Goal: Information Seeking & Learning: Learn about a topic

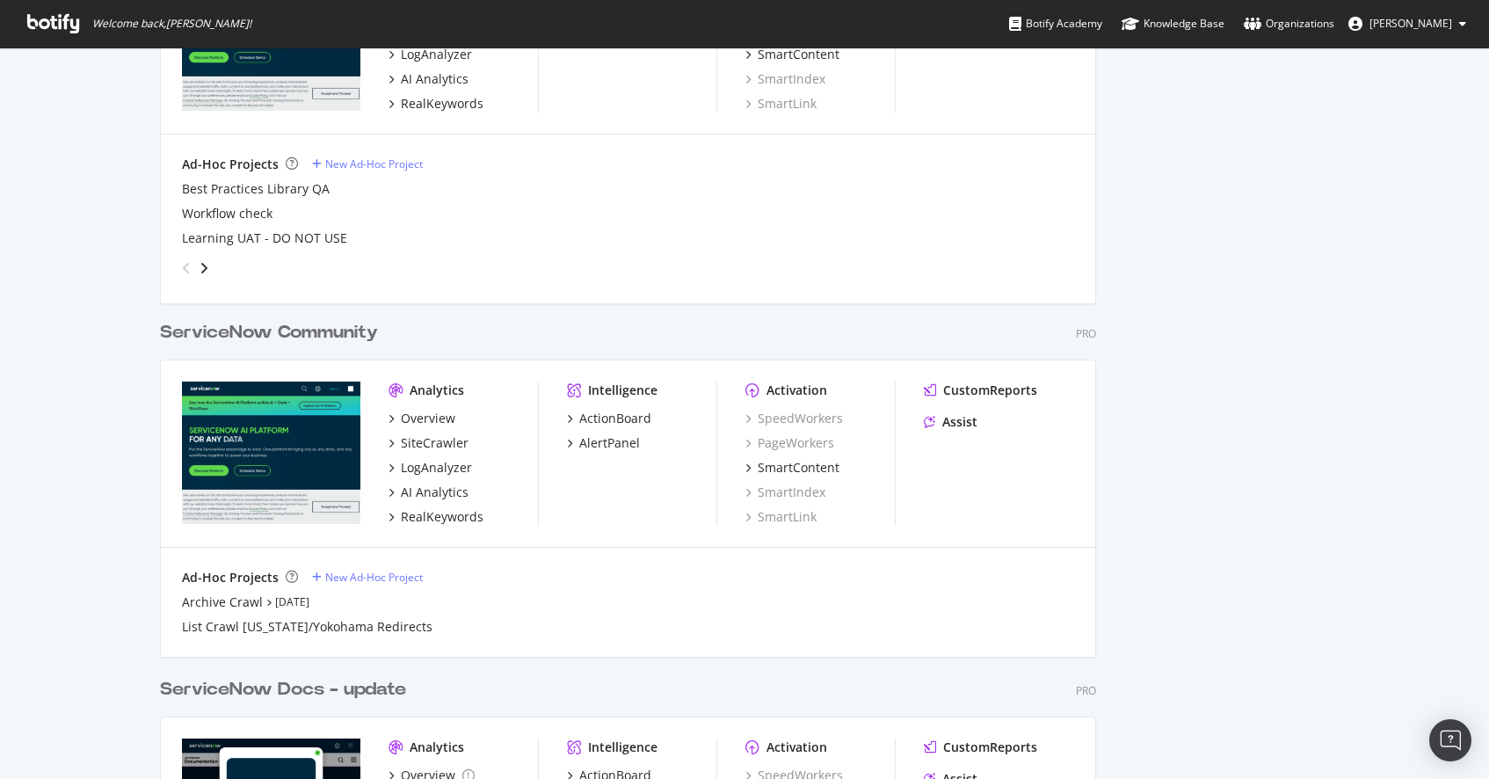
scroll to position [626, 0]
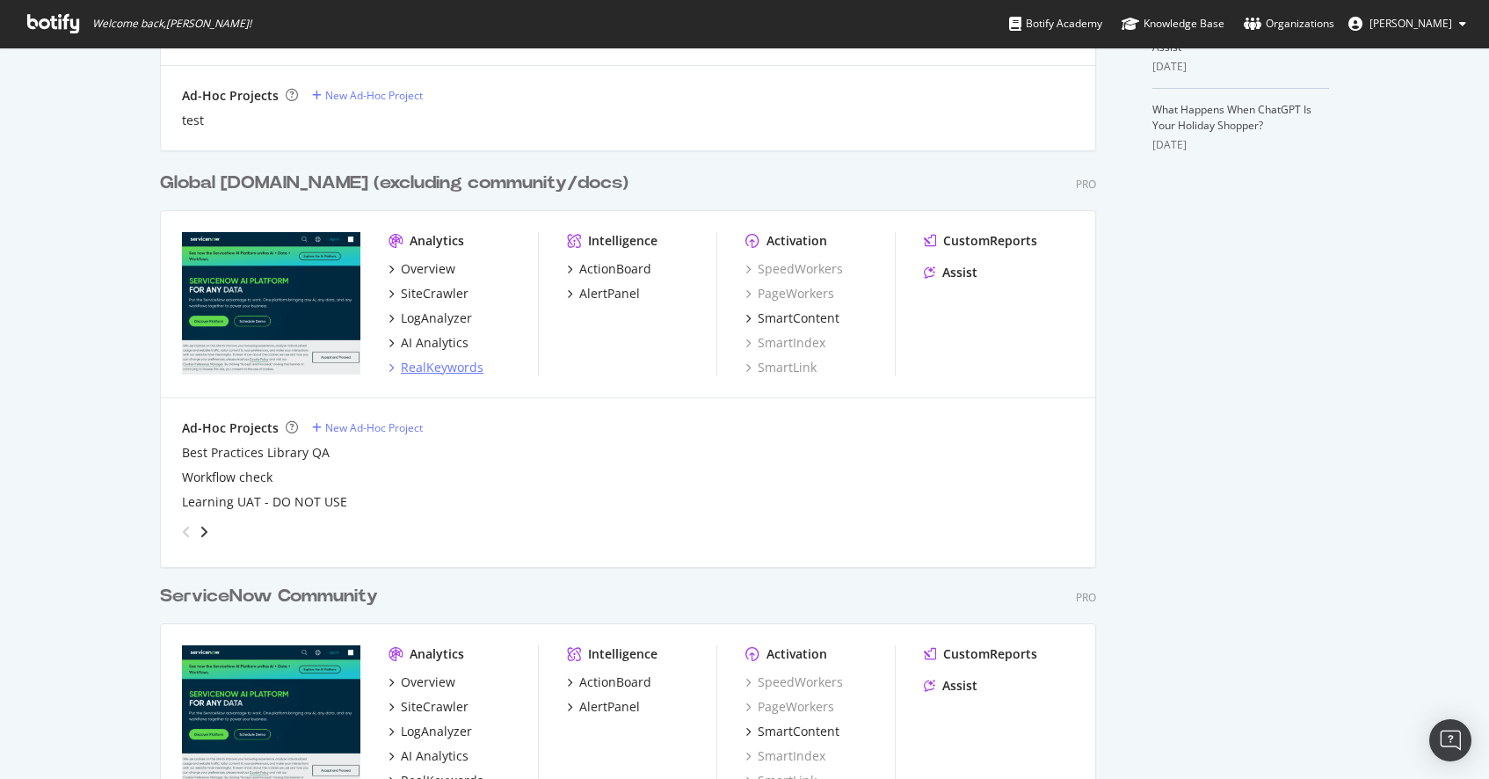
click at [441, 374] on div "RealKeywords" at bounding box center [442, 368] width 83 height 18
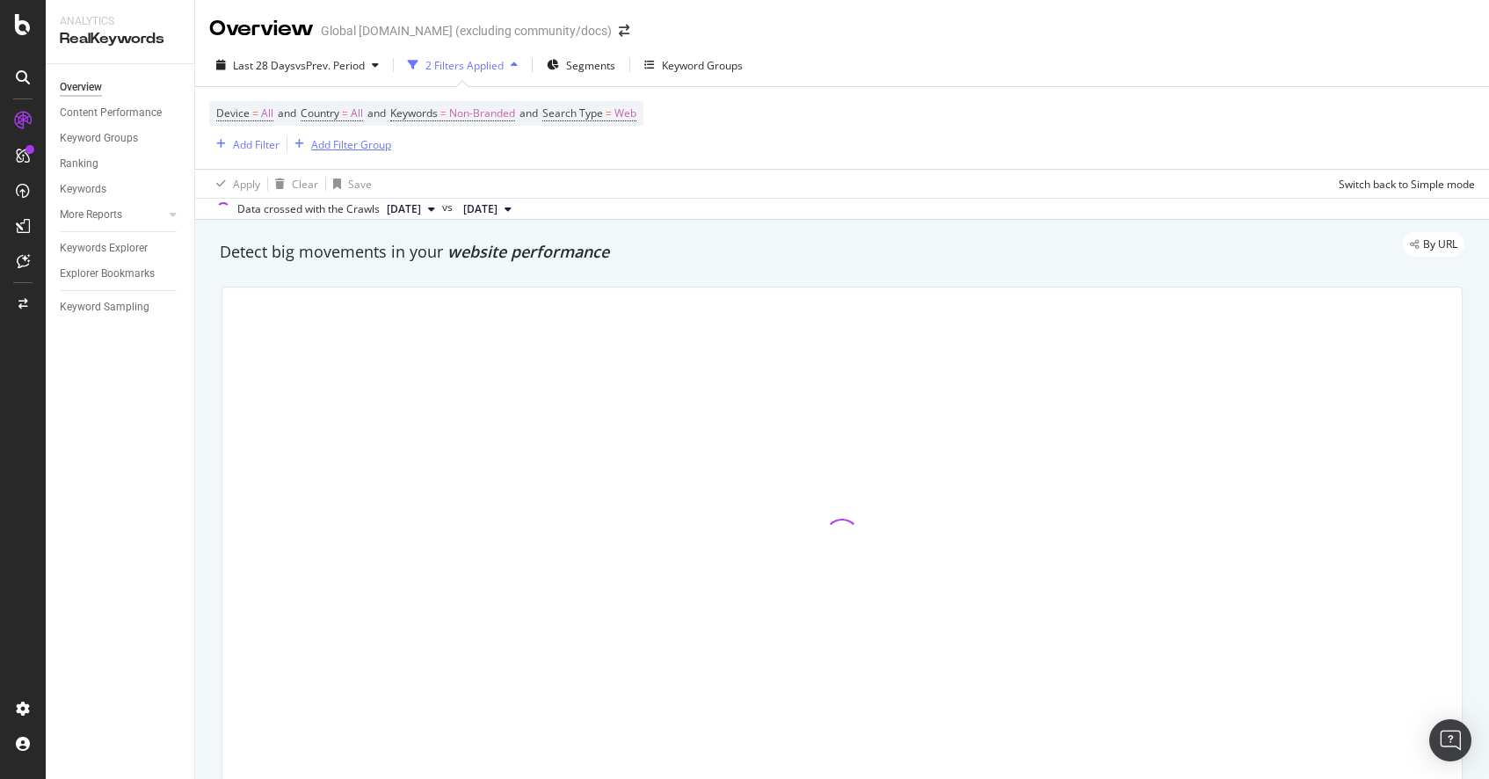
click at [359, 141] on div "Add Filter Group" at bounding box center [351, 144] width 80 height 15
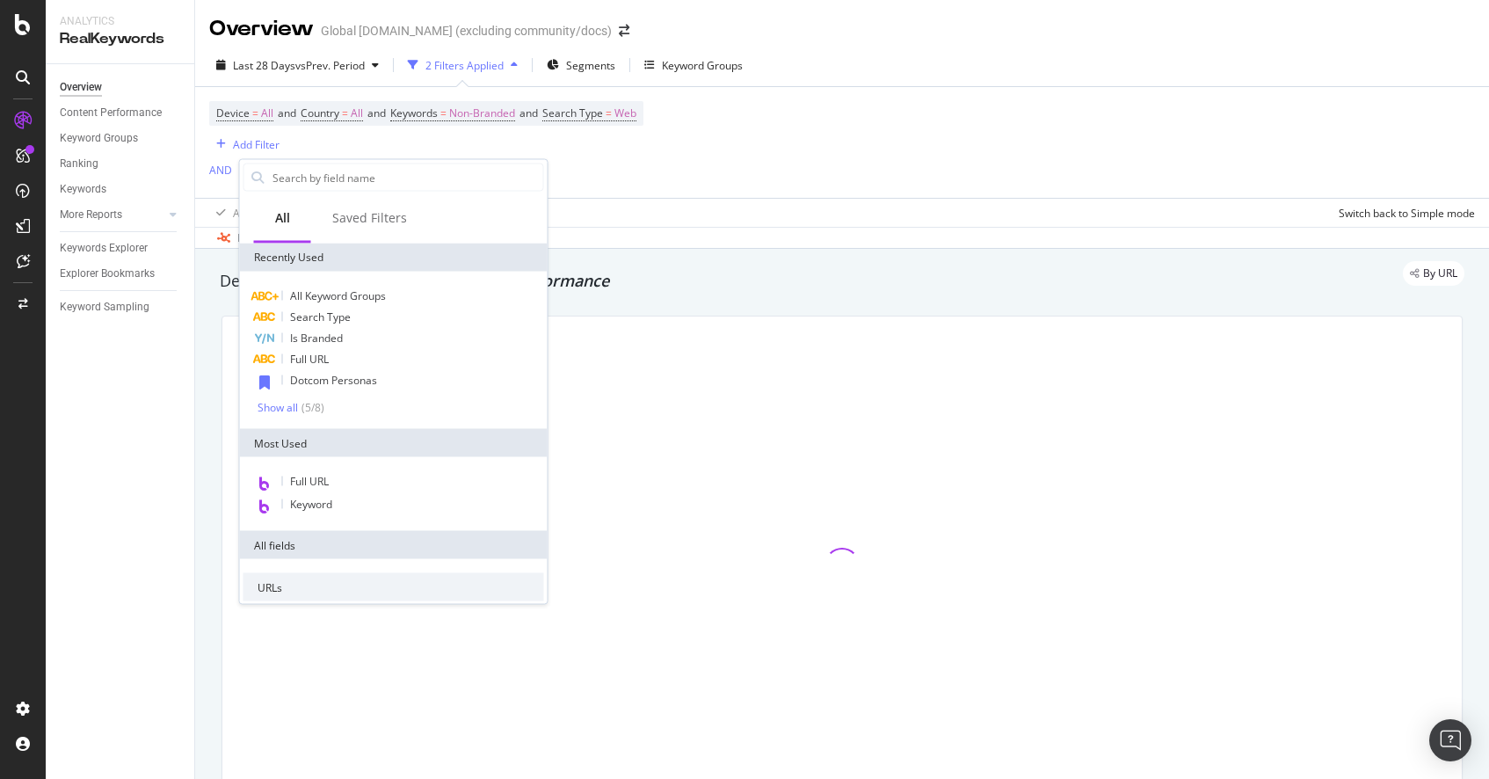
click at [380, 220] on div "Saved Filters" at bounding box center [369, 218] width 75 height 18
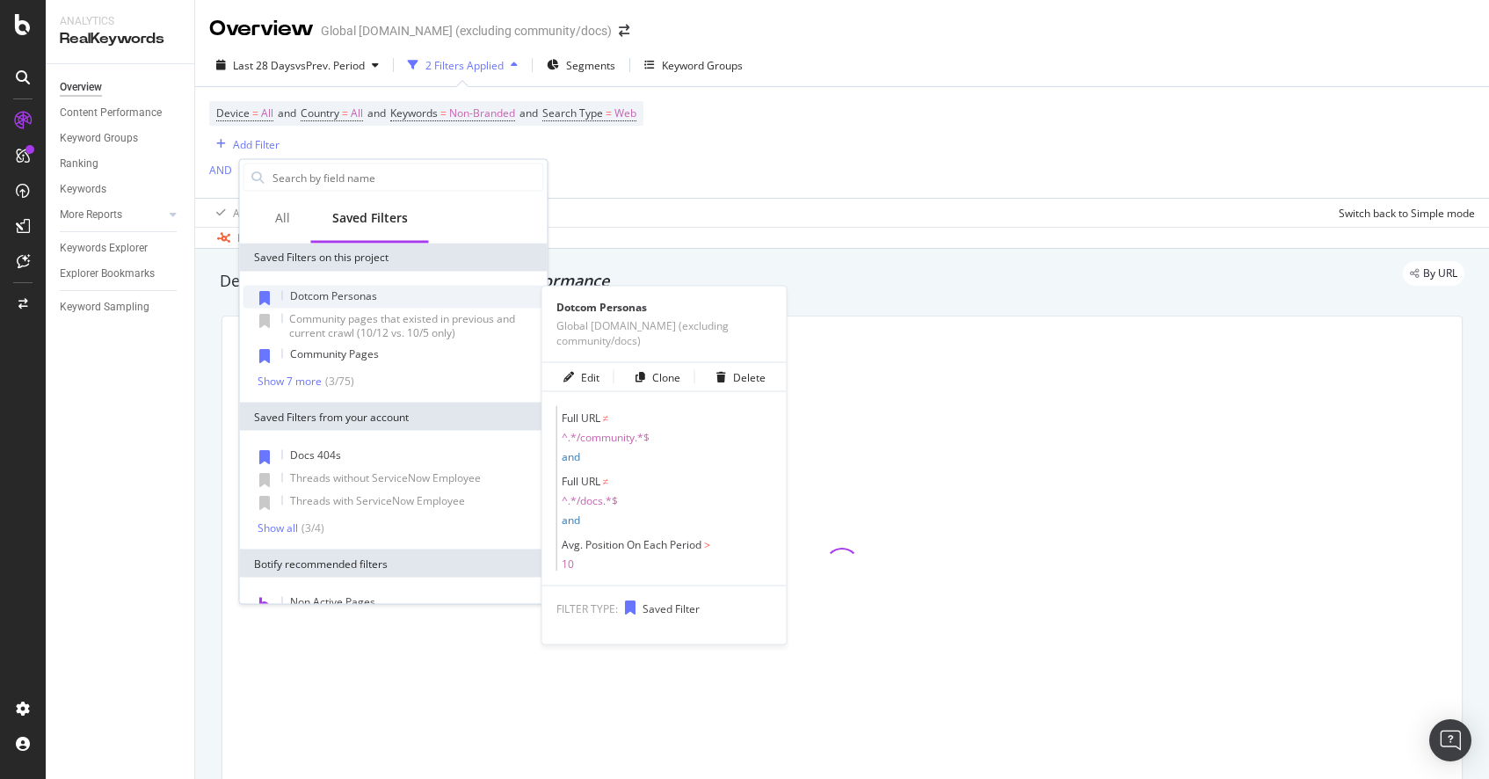
click at [345, 291] on span "Dotcom Personas" at bounding box center [333, 295] width 87 height 15
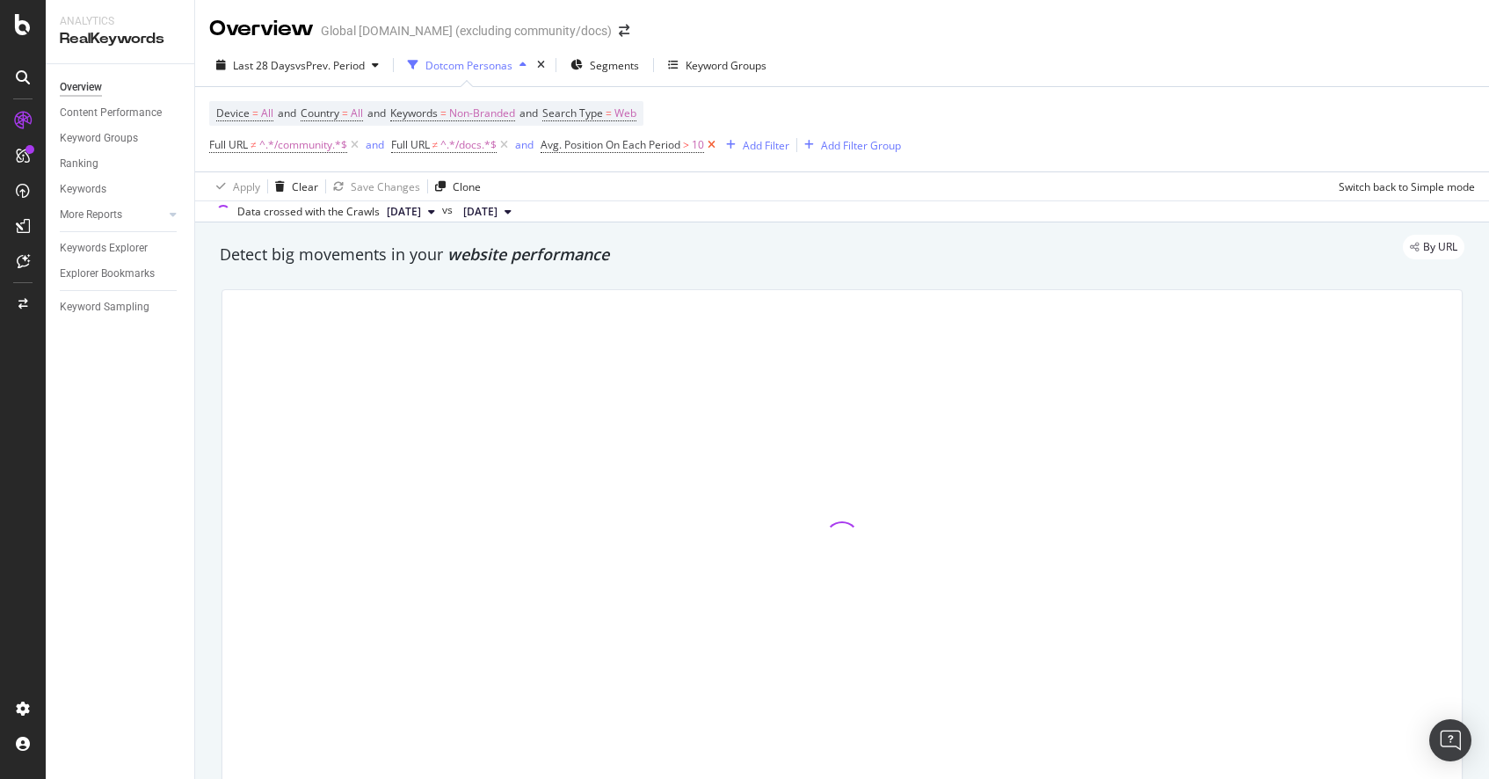
click at [715, 147] on icon at bounding box center [711, 145] width 15 height 18
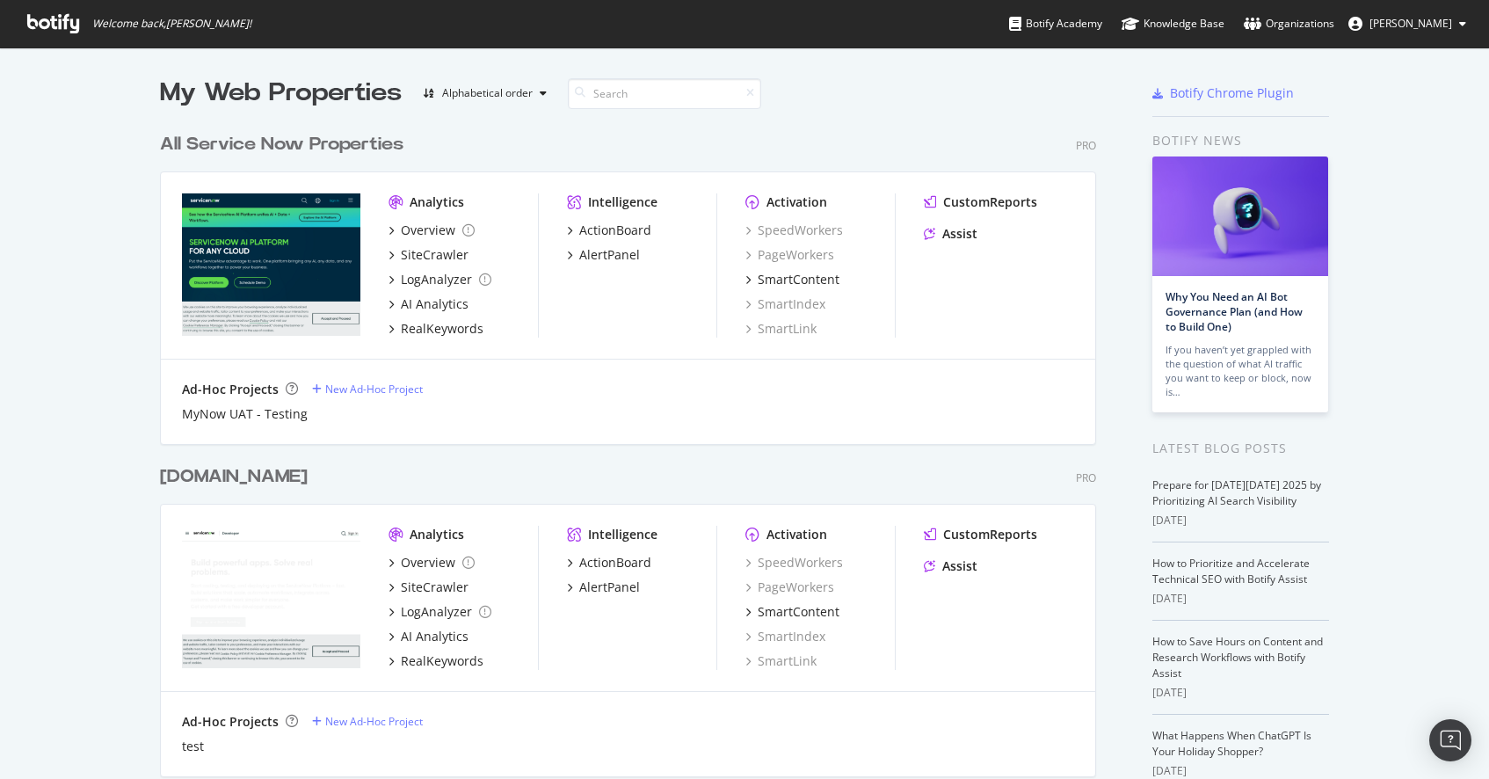
scroll to position [275, 0]
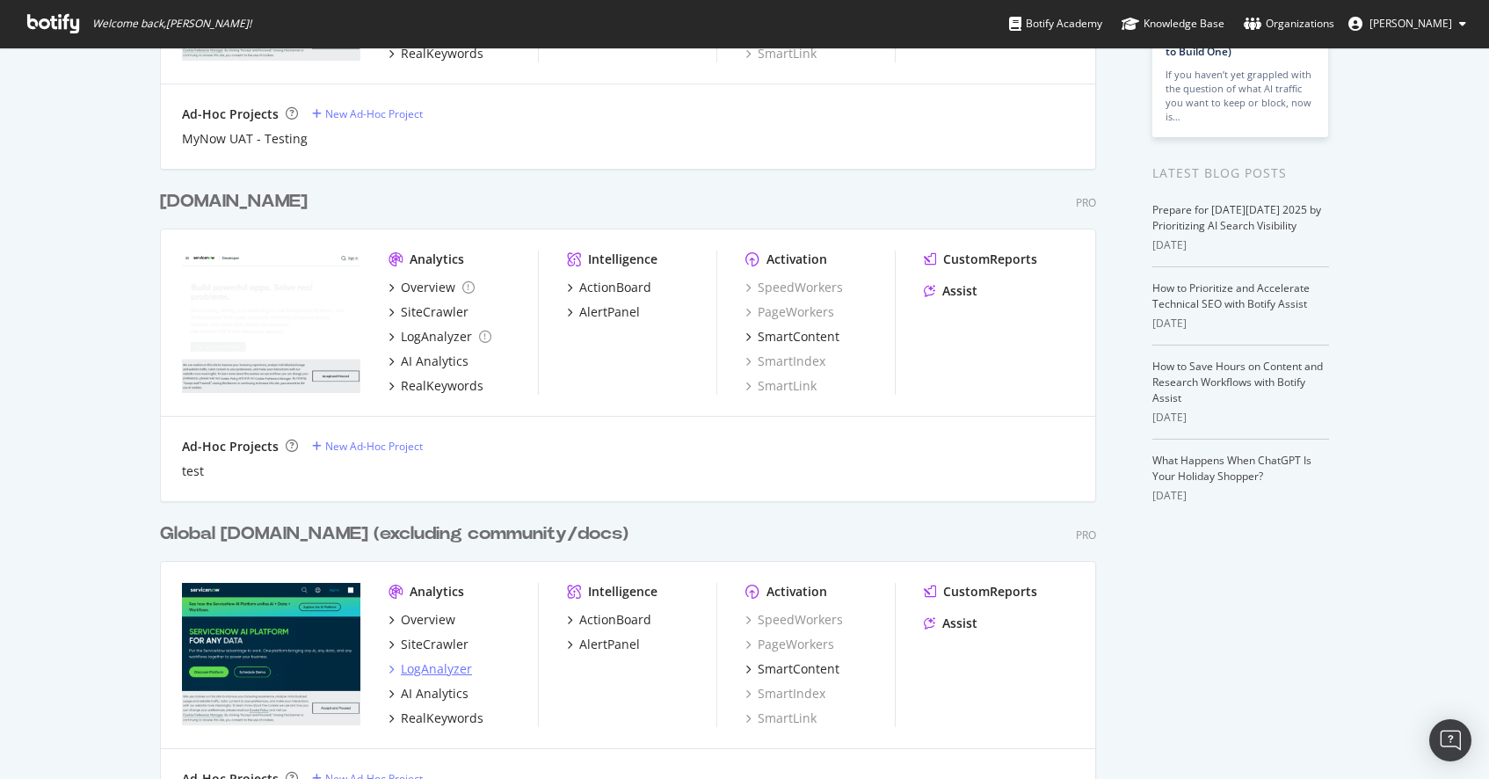
click at [438, 665] on div "LogAnalyzer" at bounding box center [436, 669] width 71 height 18
